Goal: Task Accomplishment & Management: Use online tool/utility

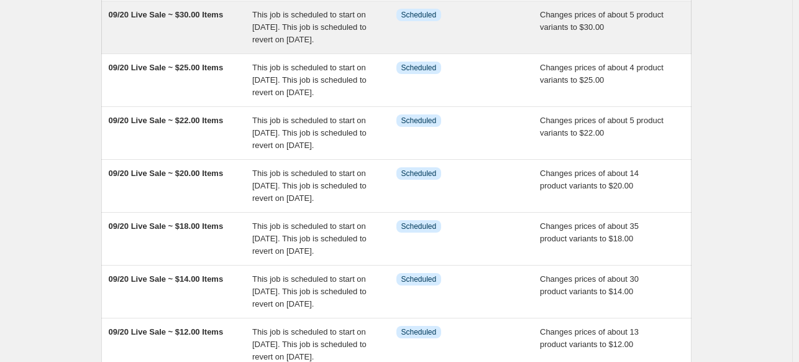
scroll to position [186, 0]
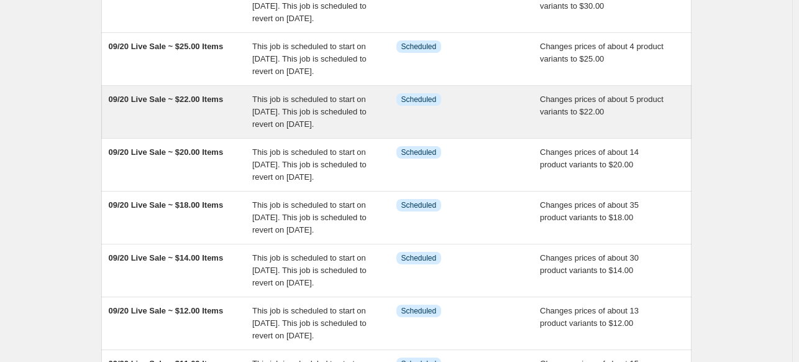
click at [226, 131] on div "09/20 Live Sale ~ $22.00 Items" at bounding box center [181, 111] width 144 height 37
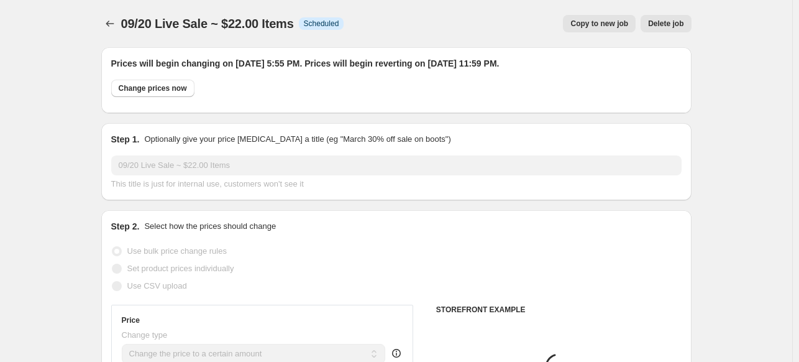
select select "collection"
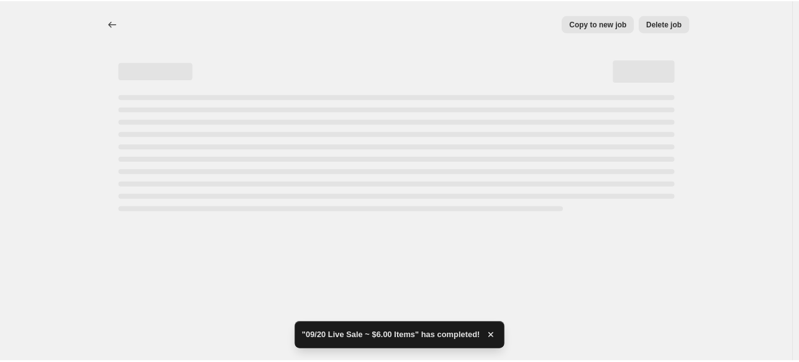
select select "collection"
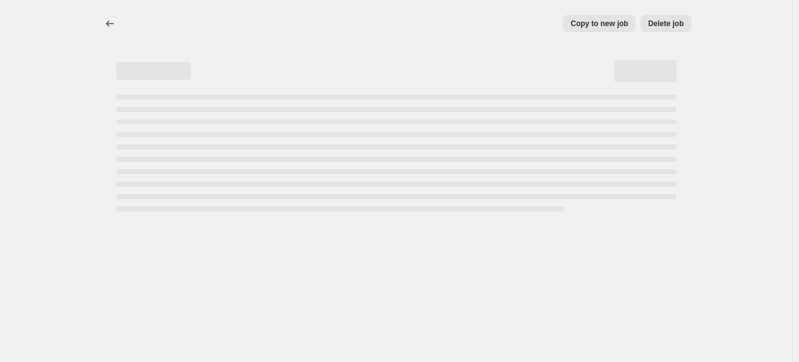
select select "collection"
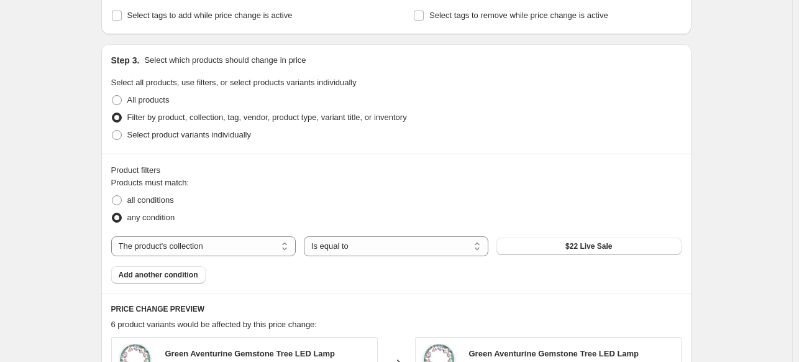
scroll to position [497, 0]
click at [612, 245] on span "$22 Live Sale" at bounding box center [589, 245] width 47 height 10
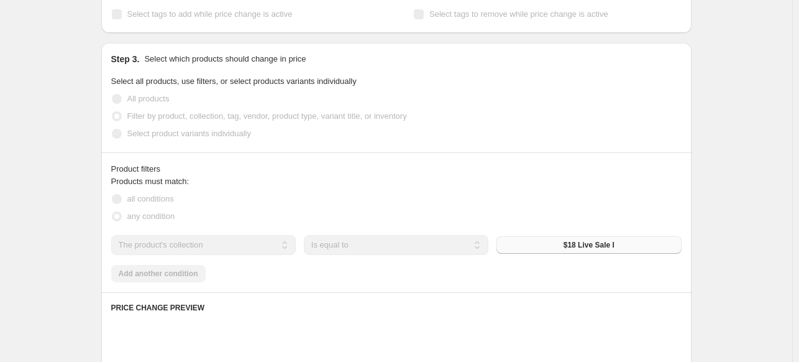
scroll to position [0, 0]
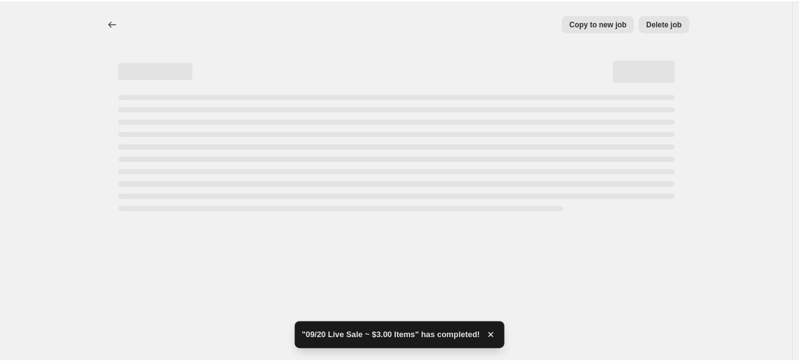
select select "collection"
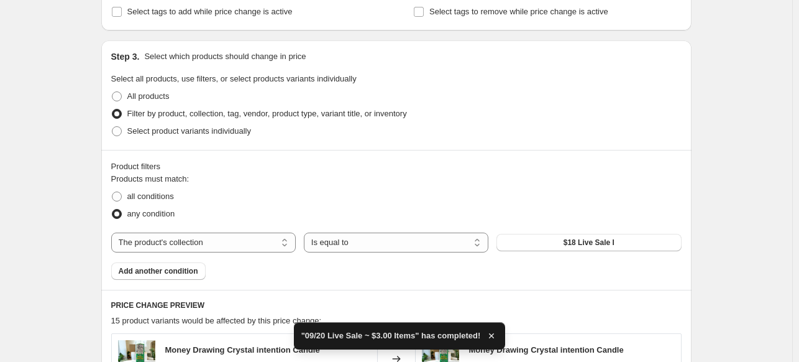
scroll to position [684, 0]
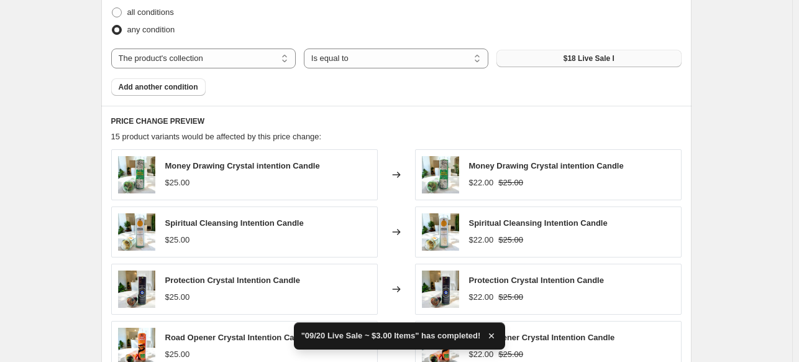
click at [583, 55] on span "$18 Live Sale I" at bounding box center [589, 58] width 51 height 10
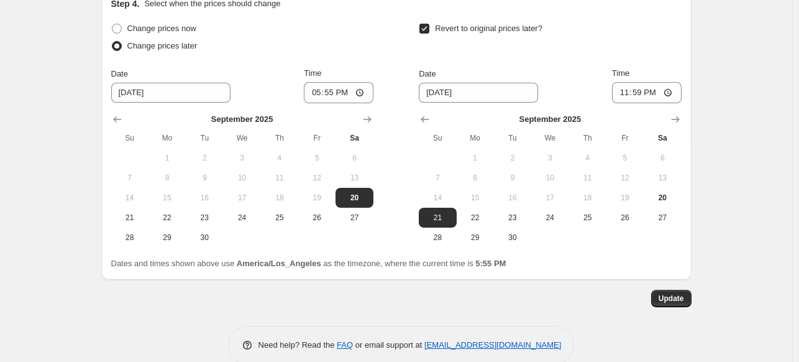
scroll to position [1203, 0]
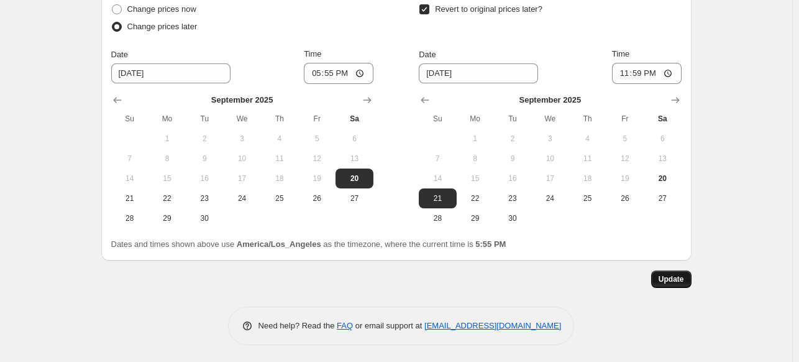
click at [669, 281] on span "Update" at bounding box center [671, 279] width 25 height 10
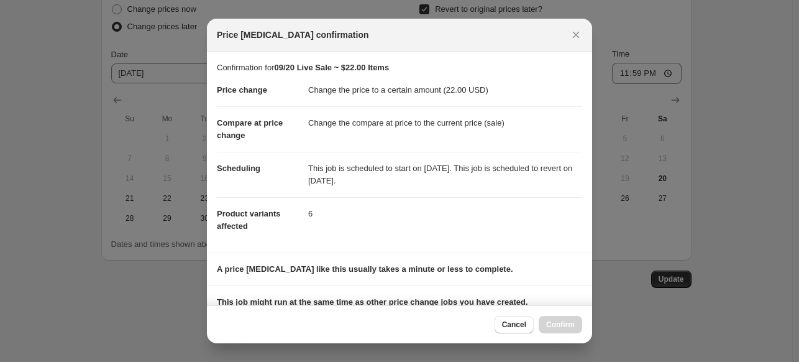
scroll to position [157, 0]
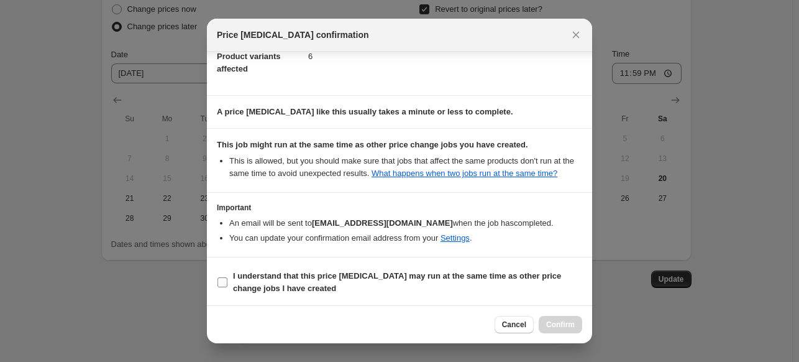
click at [226, 277] on input "I understand that this price [MEDICAL_DATA] may run at the same time as other p…" at bounding box center [223, 282] width 10 height 10
checkbox input "true"
click at [557, 320] on span "Confirm" at bounding box center [560, 324] width 29 height 10
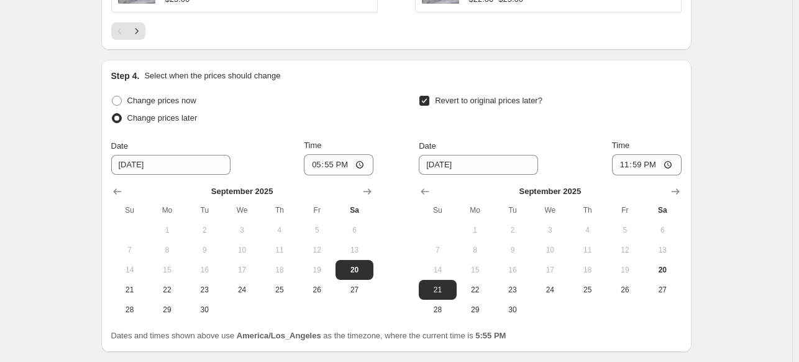
scroll to position [955, 0]
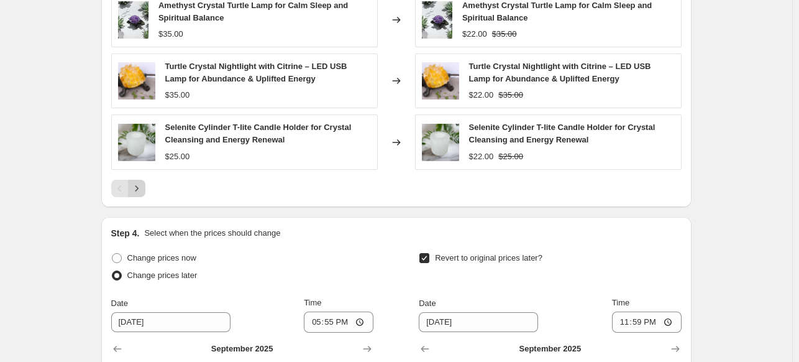
click at [138, 186] on icon "Next" at bounding box center [137, 188] width 12 height 12
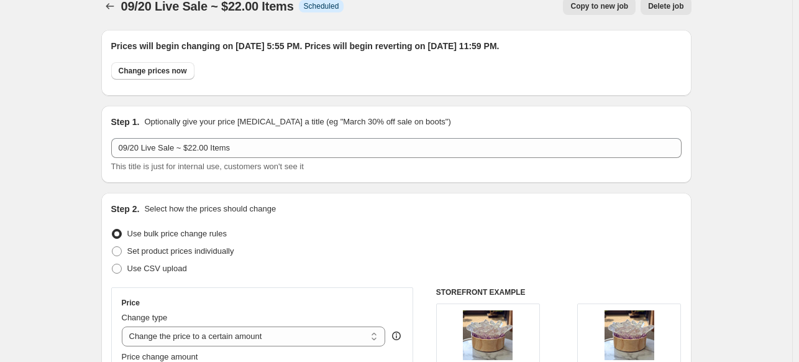
scroll to position [0, 0]
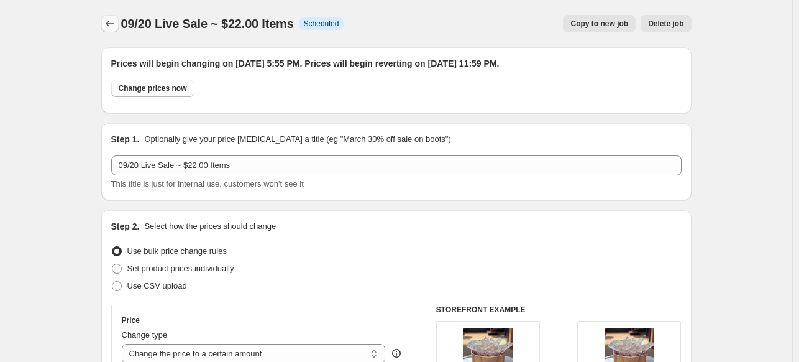
click at [113, 22] on icon "Price change jobs" at bounding box center [110, 23] width 12 height 12
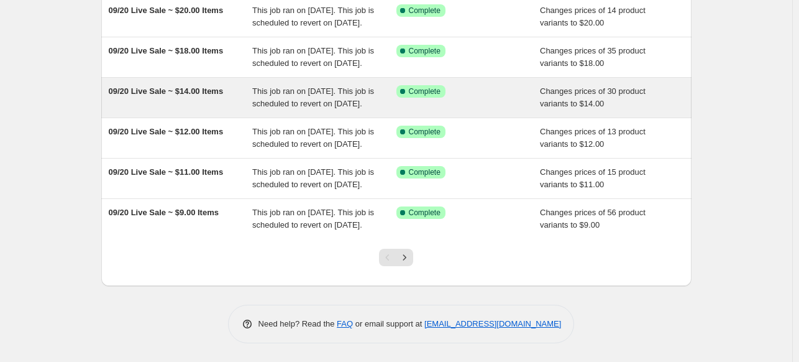
scroll to position [450, 0]
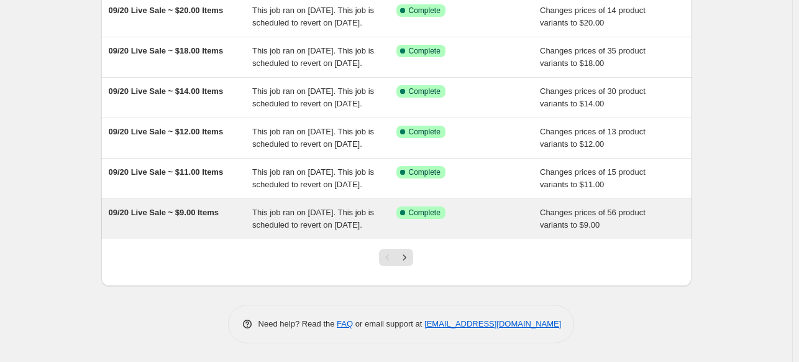
click at [180, 208] on span "09/20 Live Sale ~ $9.00 Items" at bounding box center [164, 212] width 110 height 9
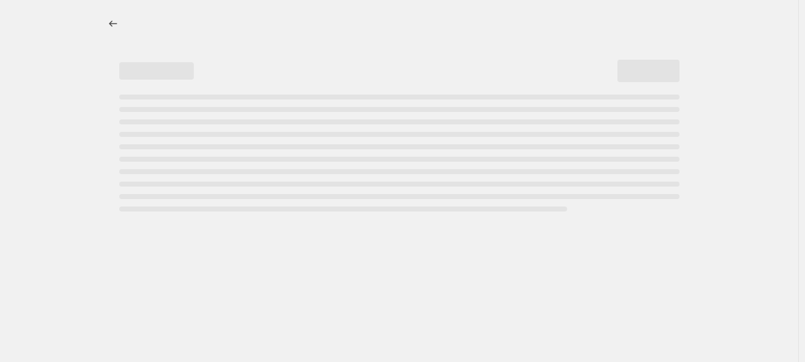
select select "collection"
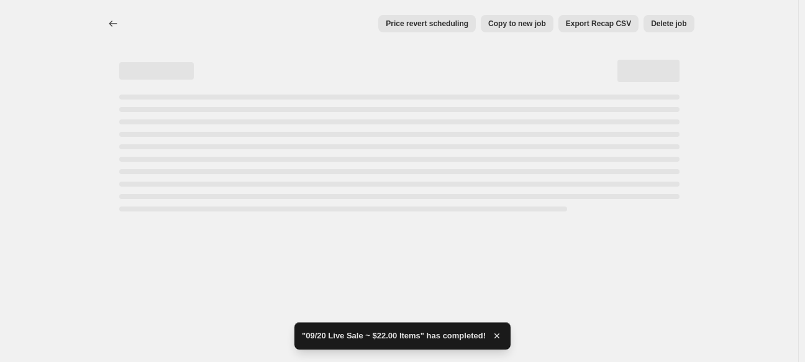
select select "collection"
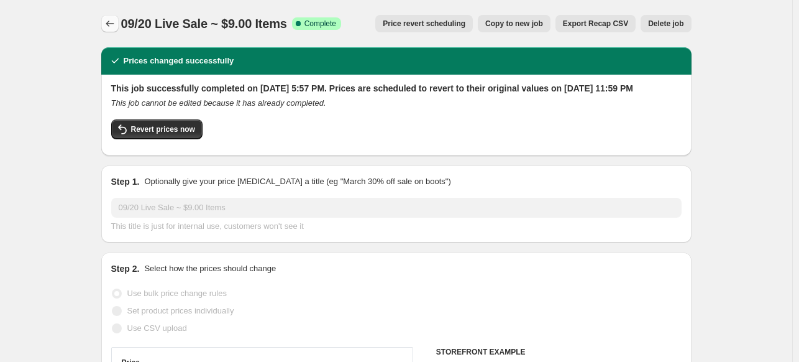
click at [104, 19] on button "Price change jobs" at bounding box center [109, 23] width 17 height 17
